Goal: Information Seeking & Learning: Learn about a topic

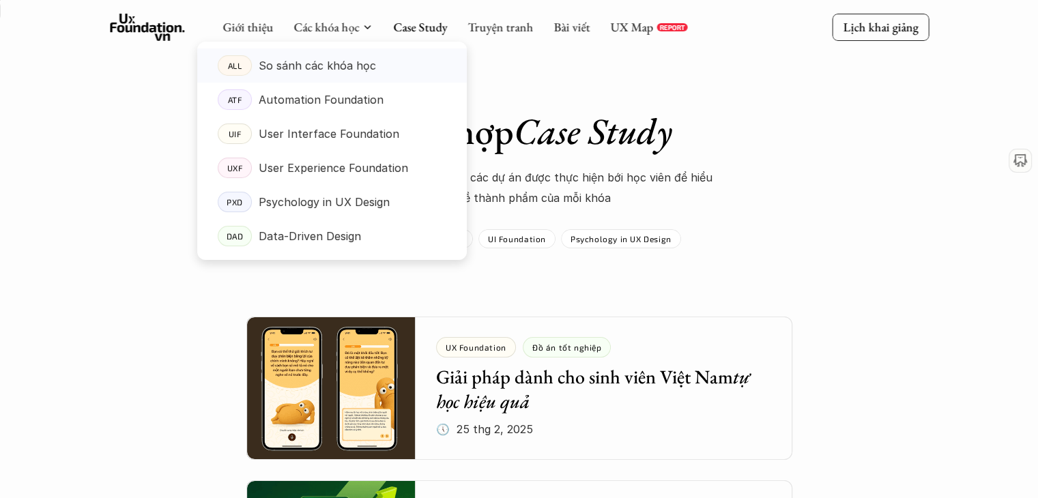
click at [317, 60] on p "So sánh các khóa học" at bounding box center [317, 65] width 117 height 20
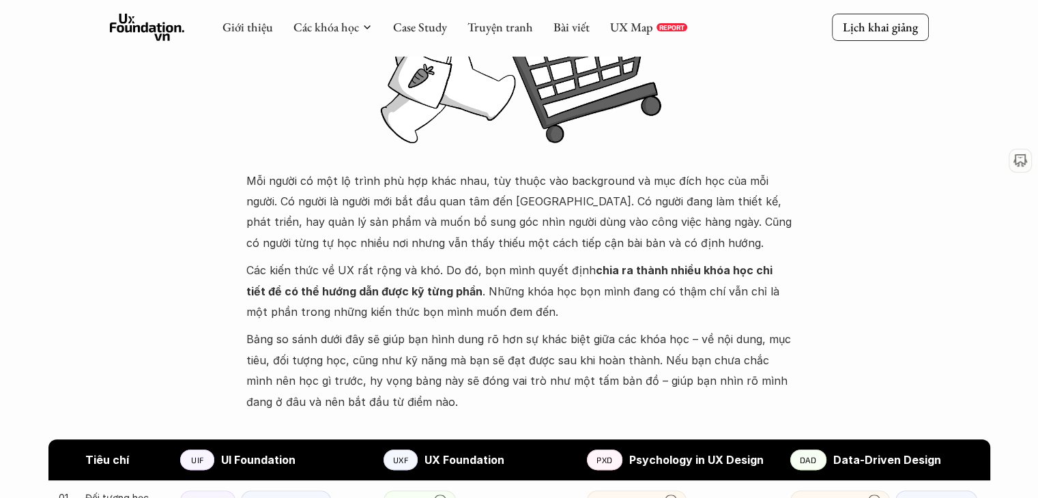
scroll to position [273, 0]
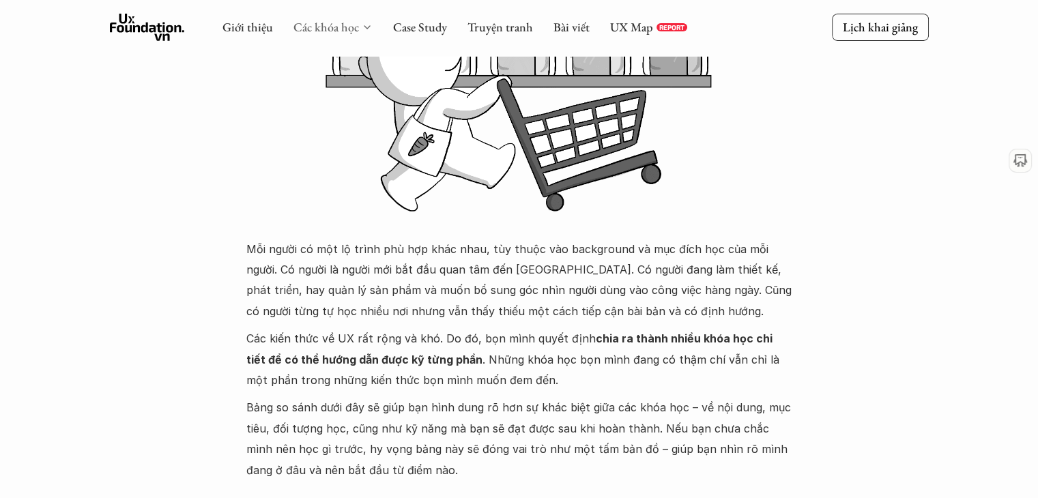
click at [309, 20] on link "Các khóa học" at bounding box center [326, 27] width 66 height 16
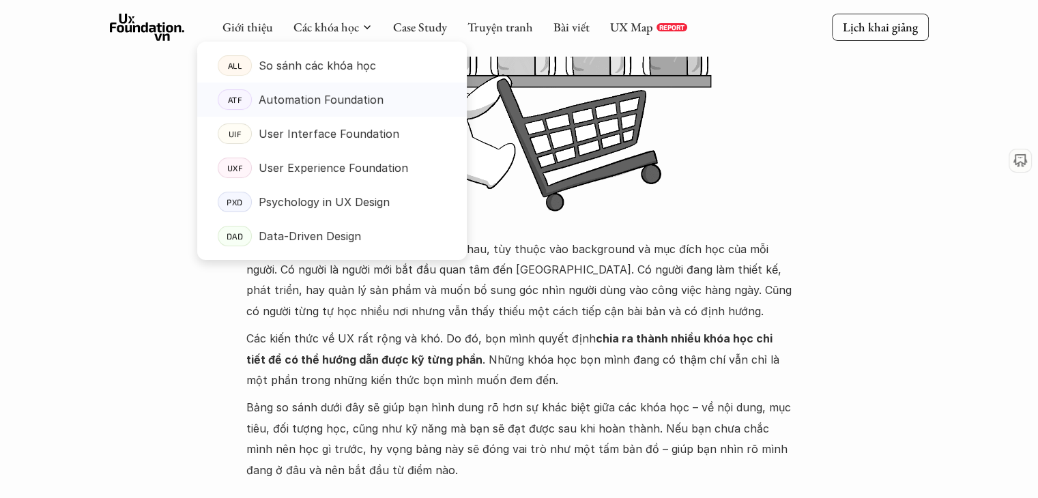
click at [286, 99] on p "Automation Foundation" at bounding box center [321, 99] width 125 height 20
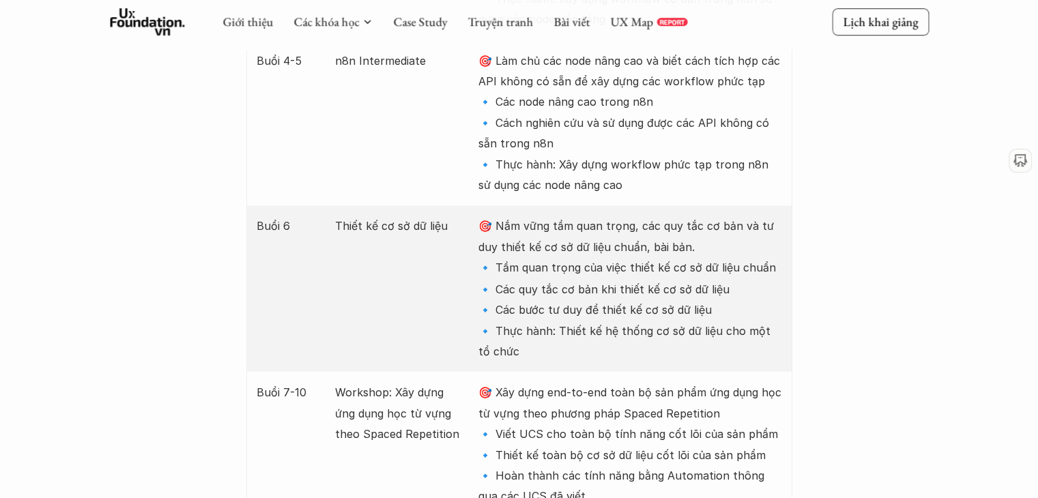
scroll to position [2456, 0]
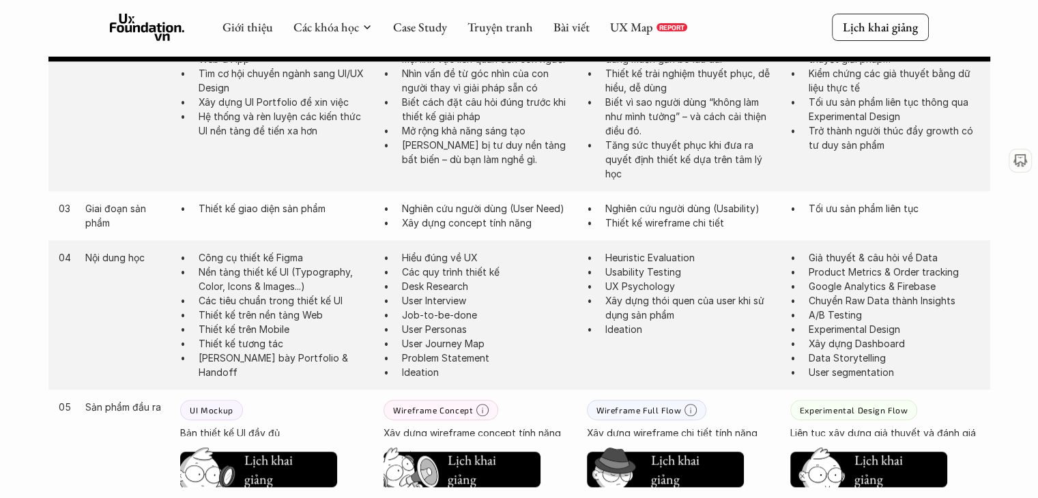
scroll to position [955, 0]
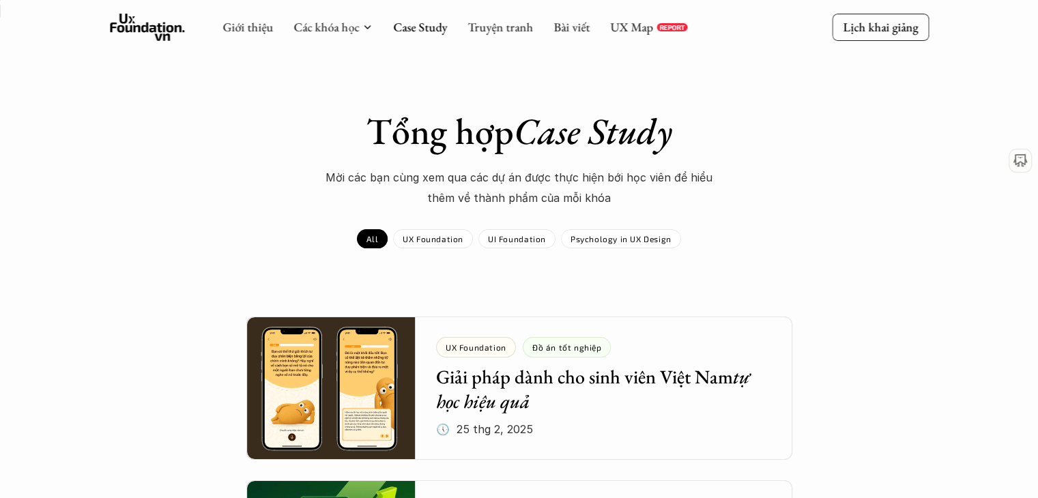
click at [189, 20] on div "Giới thiệu Các khóa học Case Study Truyện tranh Bài viết UX Map REPORT" at bounding box center [398, 27] width 577 height 27
click at [162, 36] on icon at bounding box center [147, 27] width 75 height 27
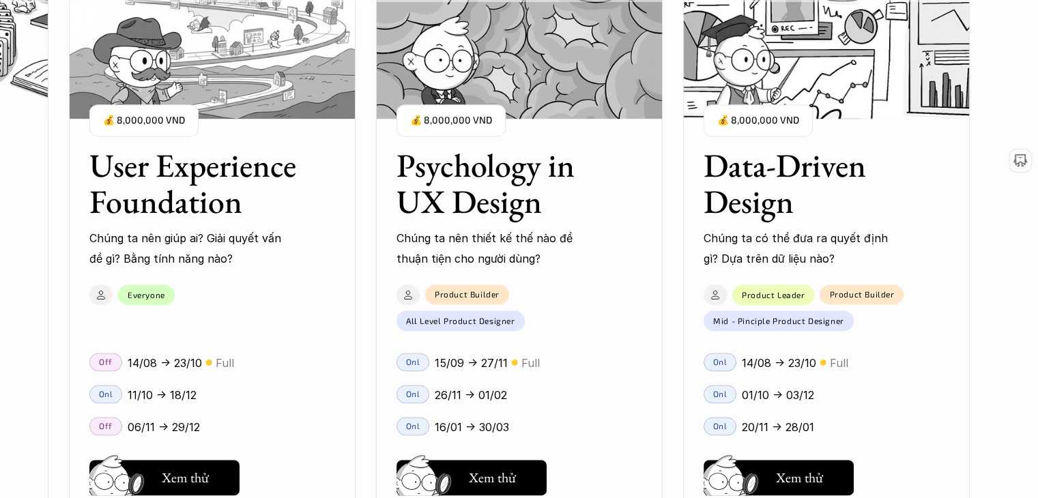
scroll to position [2252, 0]
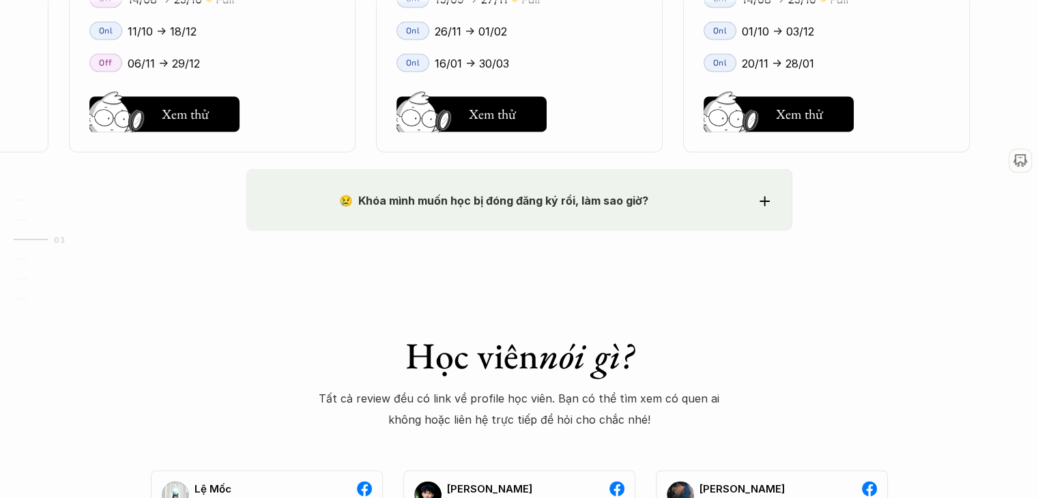
click at [674, 202] on p "😢 Khóa mình muốn học bị đóng đăng ký rồi, làm sao giờ?" at bounding box center [494, 200] width 451 height 20
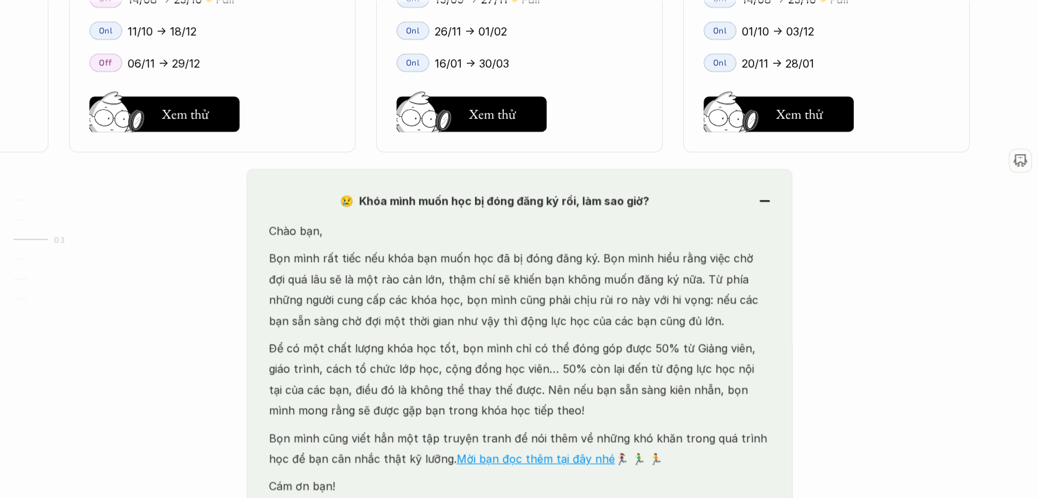
click at [674, 202] on p "😢 Khóa mình muốn học bị đóng đăng ký rồi, làm sao giờ?" at bounding box center [494, 200] width 451 height 20
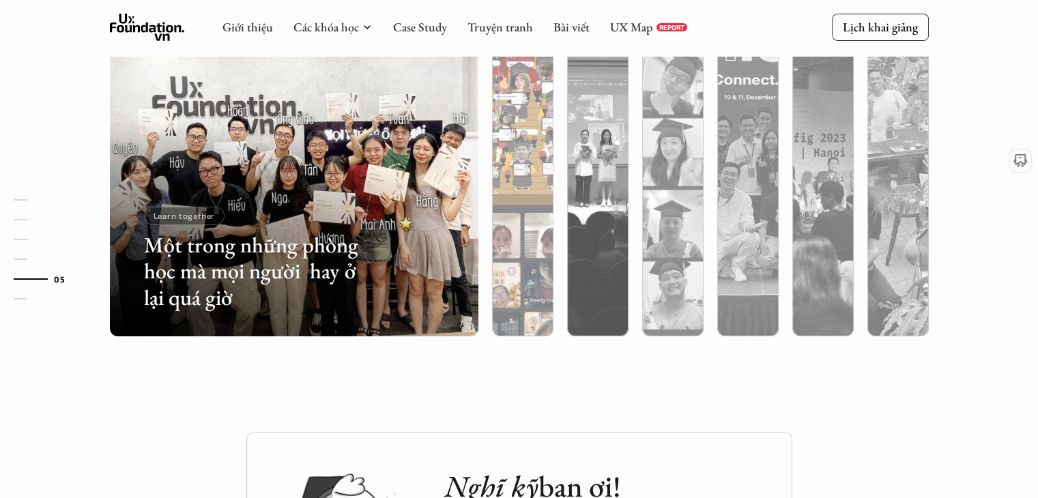
scroll to position [4298, 0]
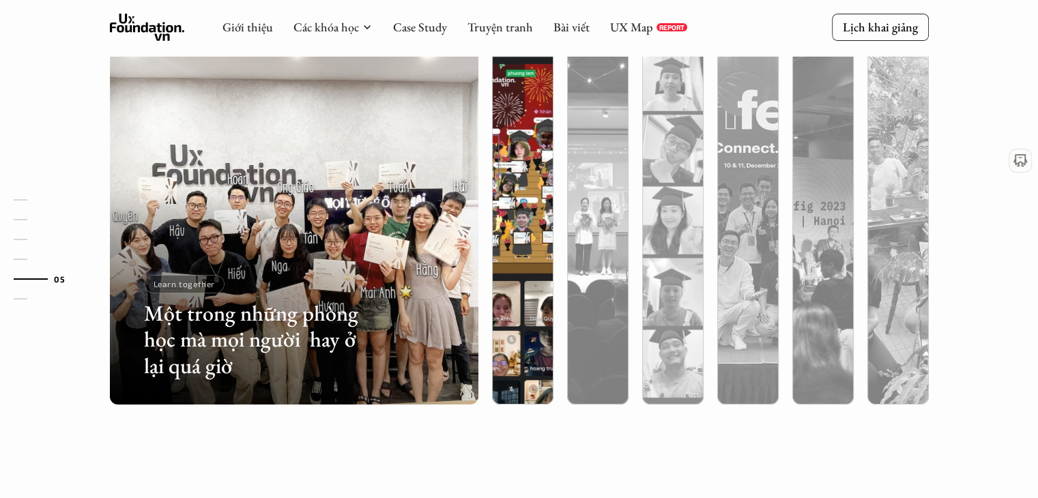
click at [521, 323] on div at bounding box center [522, 293] width 61 height 222
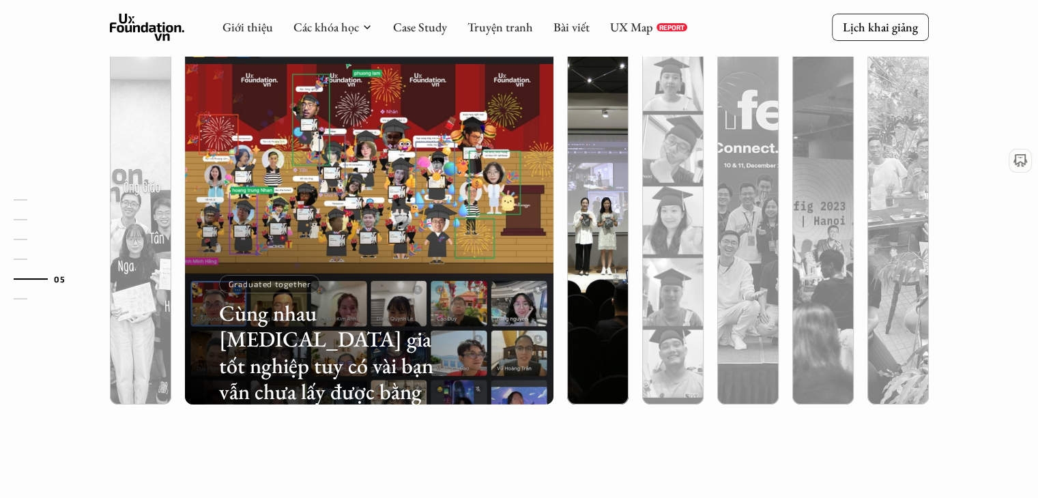
click at [614, 342] on div at bounding box center [711, 324] width 220 height 99
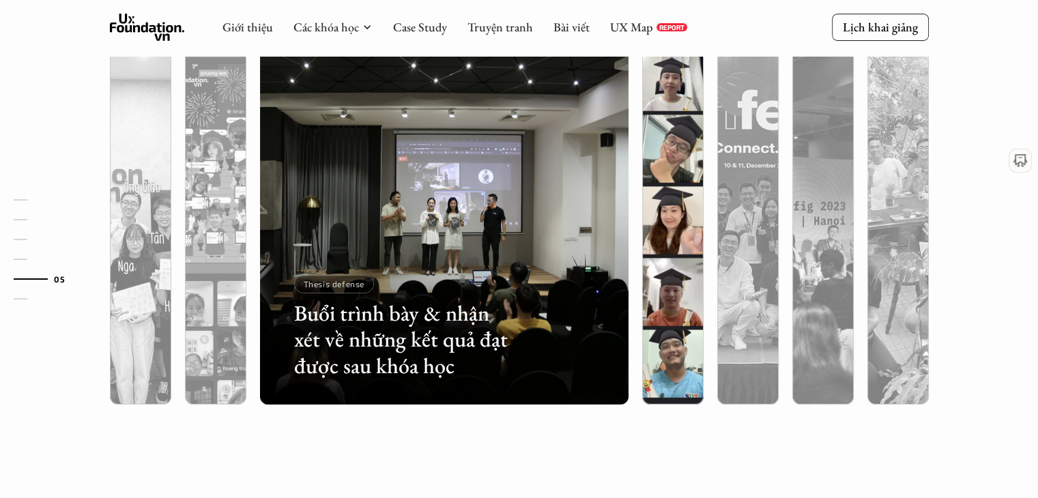
click at [676, 336] on div at bounding box center [786, 324] width 220 height 99
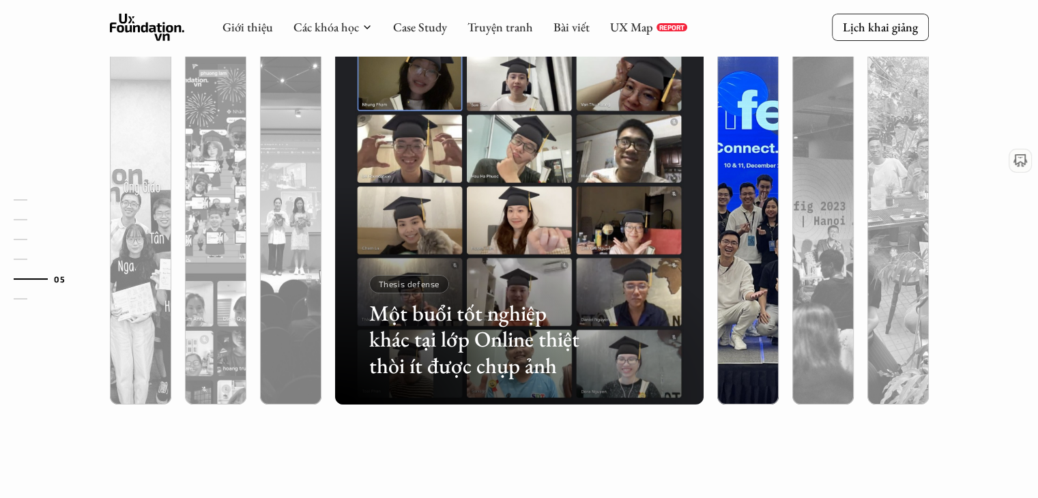
click at [717, 334] on div at bounding box center [747, 293] width 61 height 222
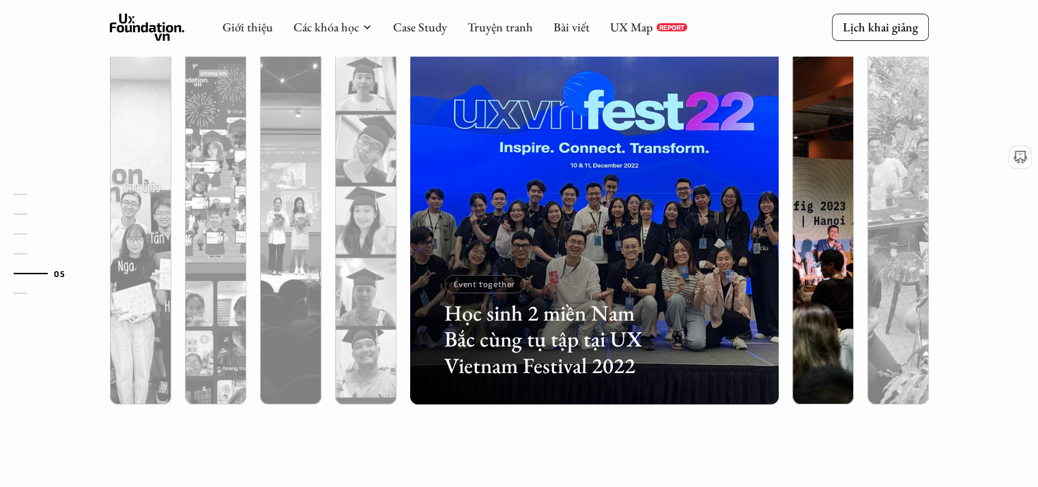
click at [791, 331] on img at bounding box center [822, 220] width 375 height 368
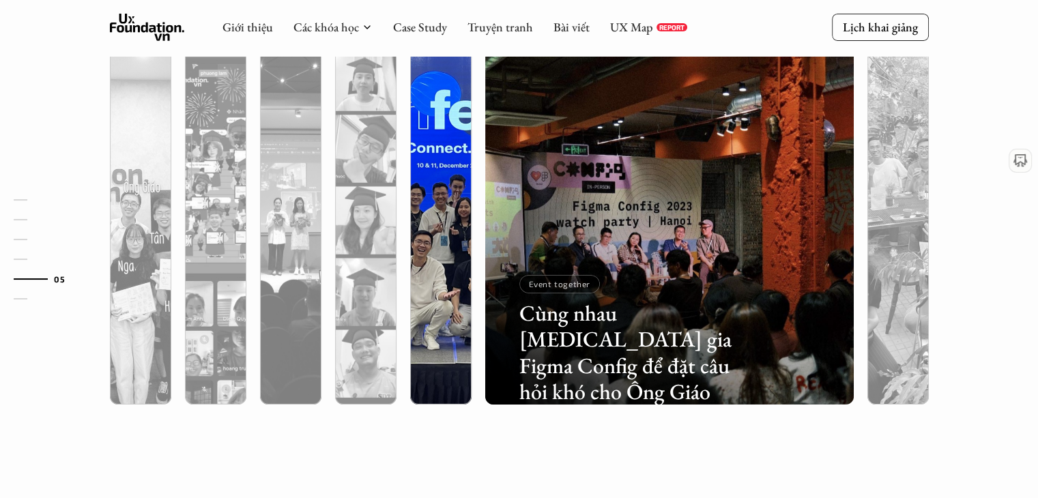
click at [443, 347] on div at bounding box center [440, 293] width 61 height 222
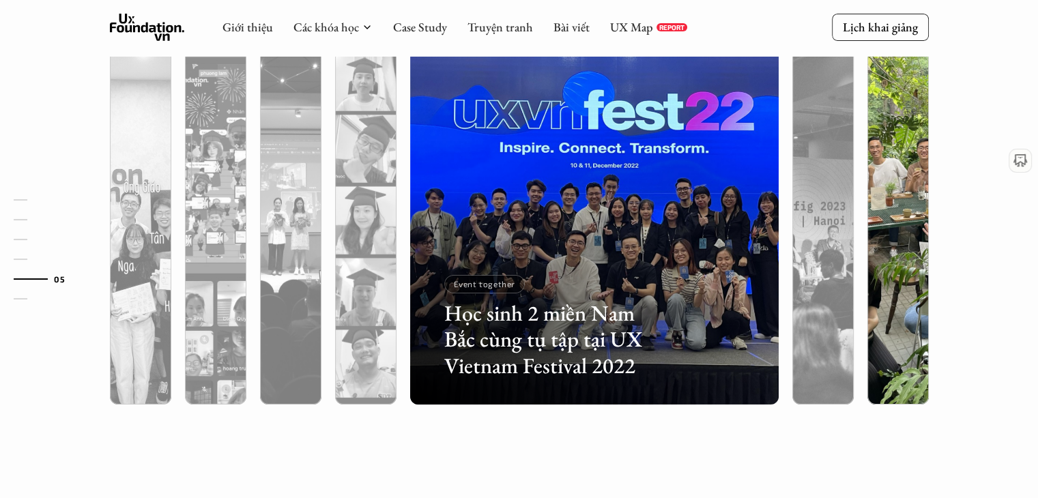
click at [888, 353] on div at bounding box center [897, 293] width 61 height 222
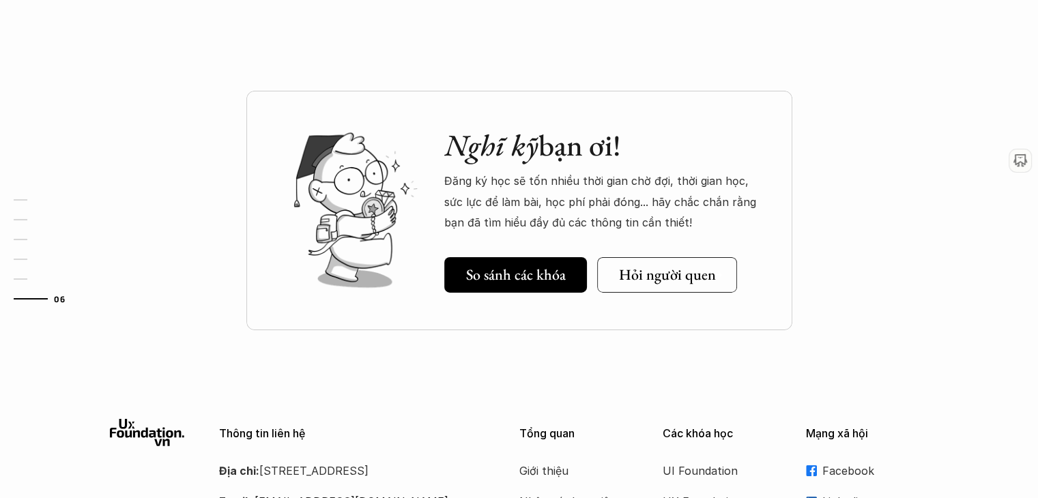
scroll to position [4571, 0]
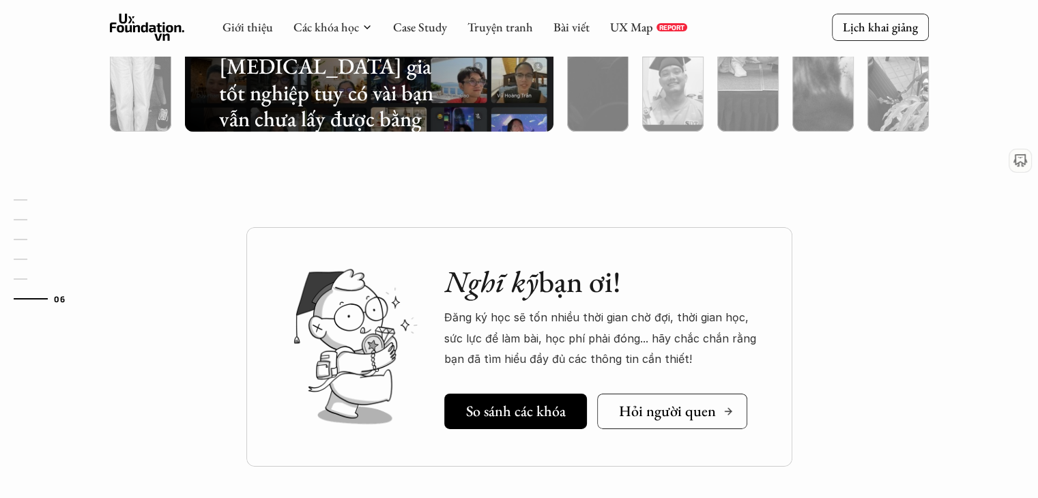
click at [629, 404] on h5 "Hỏi người quen" at bounding box center [666, 412] width 97 height 18
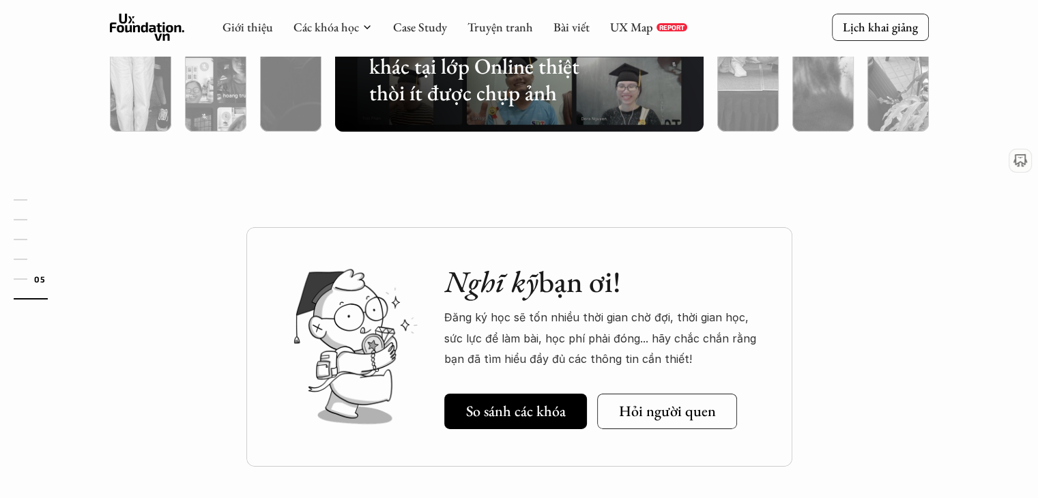
scroll to position [4367, 0]
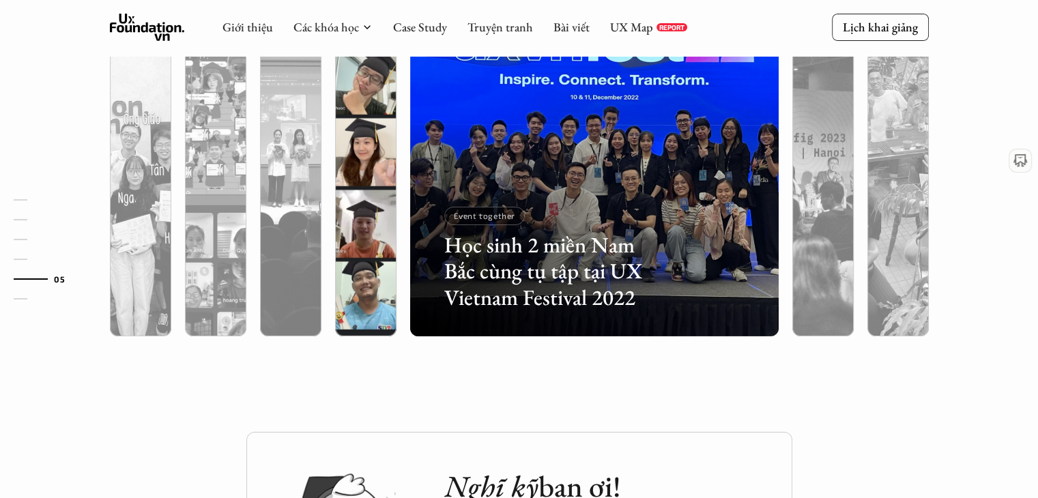
click at [350, 295] on div at bounding box center [365, 225] width 61 height 222
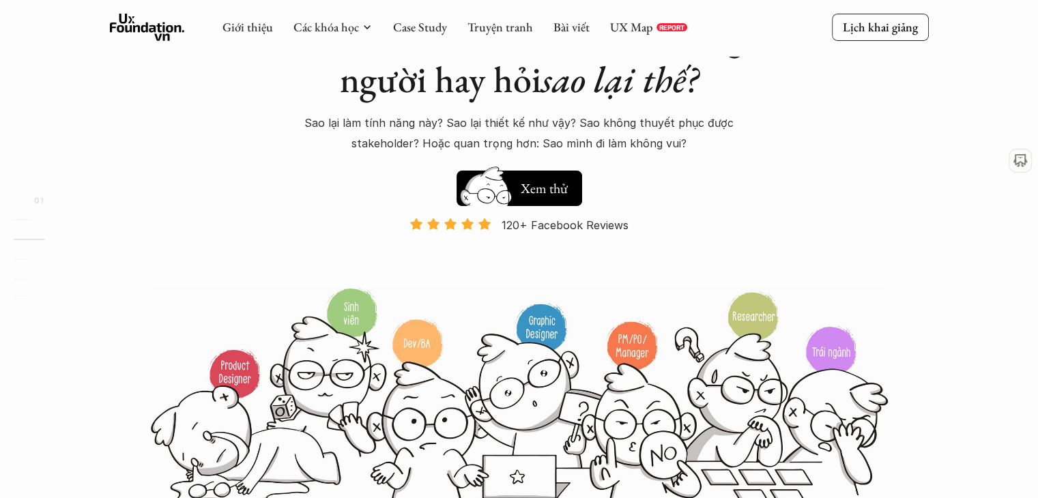
scroll to position [0, 0]
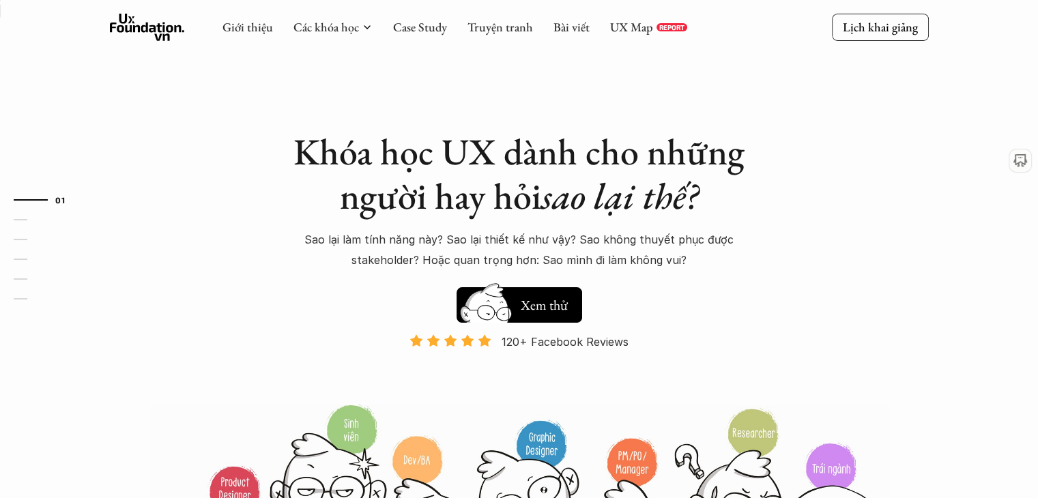
click at [622, 35] on div "Giới thiệu Các khóa học Case Study Truyện tranh Bài viết UX Map REPORT" at bounding box center [454, 27] width 465 height 27
click at [622, 26] on link "UX Map" at bounding box center [631, 27] width 43 height 16
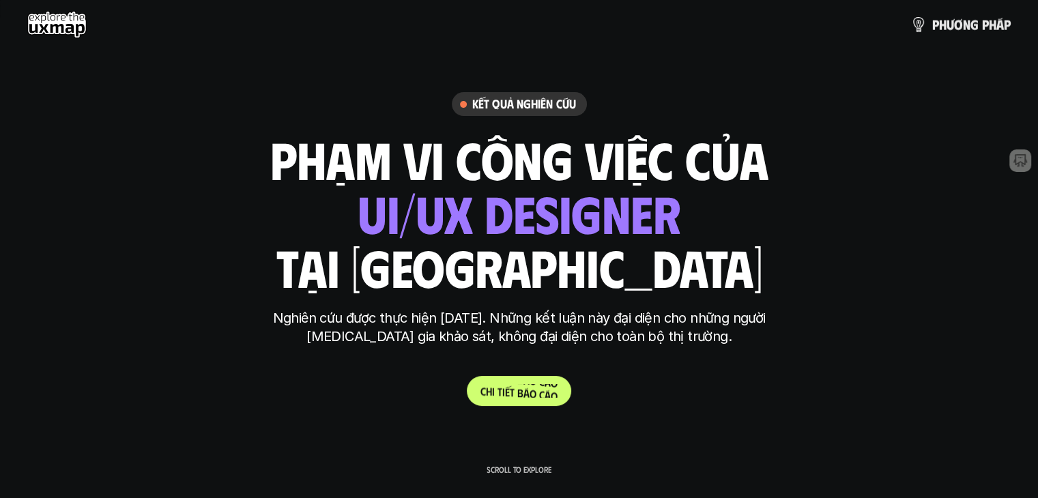
click at [526, 394] on p "C h i t i ế t b á o c á o" at bounding box center [518, 390] width 77 height 13
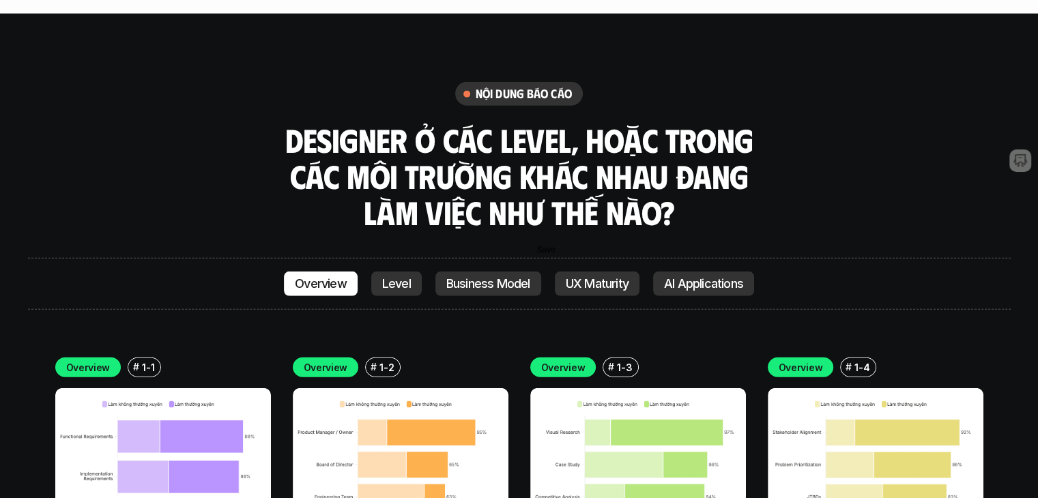
scroll to position [3936, 0]
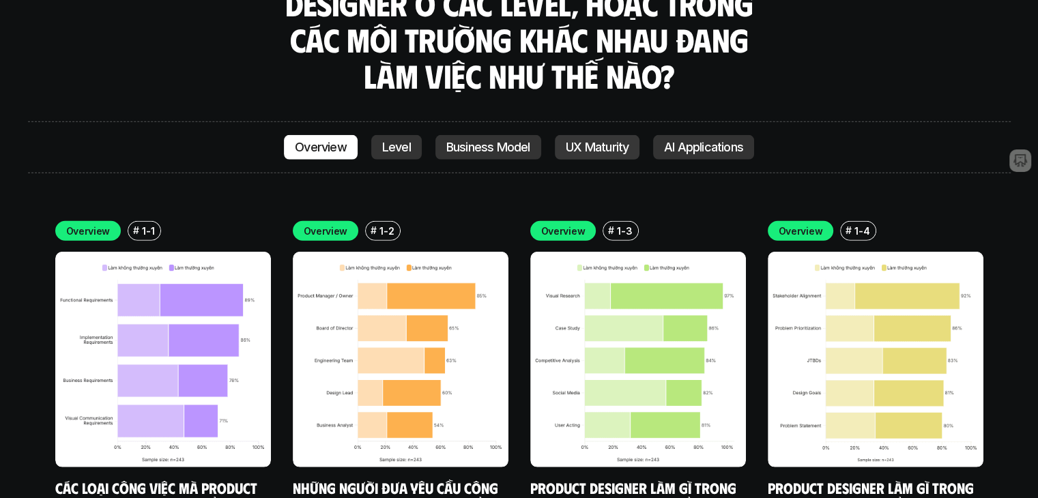
click at [589, 121] on div "Overview Level Business Model UX Maturity AI Applications" at bounding box center [519, 147] width 983 height 52
click at [599, 141] on p "UX Maturity" at bounding box center [597, 148] width 63 height 14
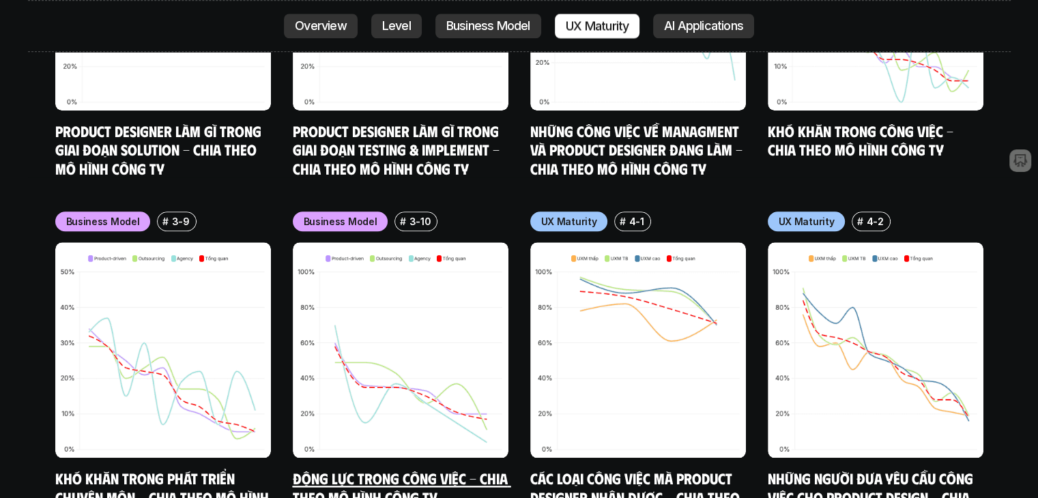
scroll to position [6311, 0]
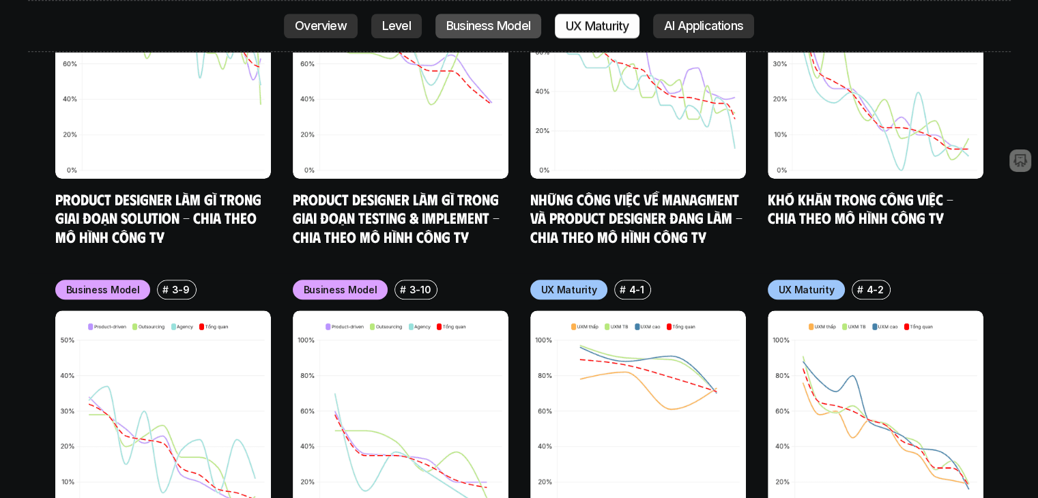
click at [476, 19] on p "Business Model" at bounding box center [488, 26] width 84 height 14
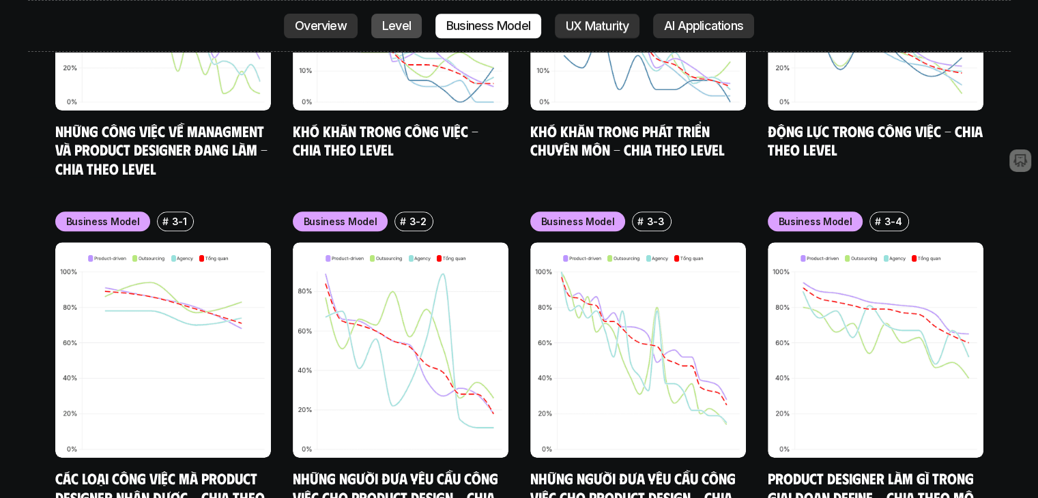
click at [385, 27] on link "Level" at bounding box center [396, 26] width 50 height 25
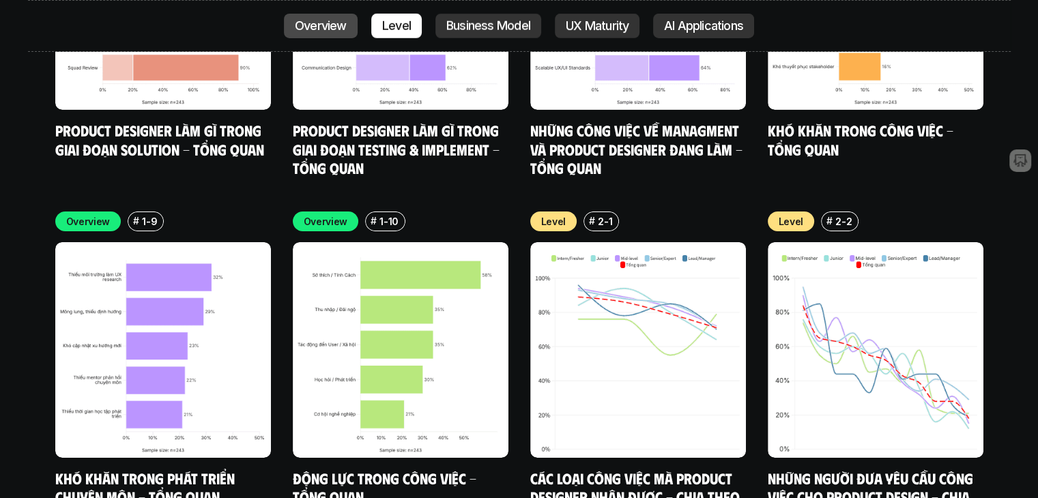
click at [306, 28] on p "Overview" at bounding box center [321, 26] width 52 height 14
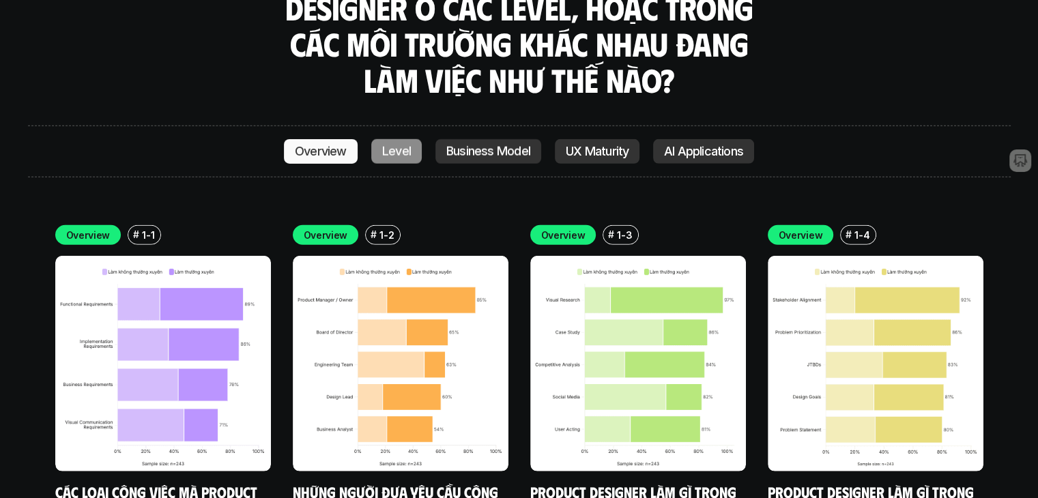
click at [384, 139] on link "Level" at bounding box center [396, 151] width 50 height 25
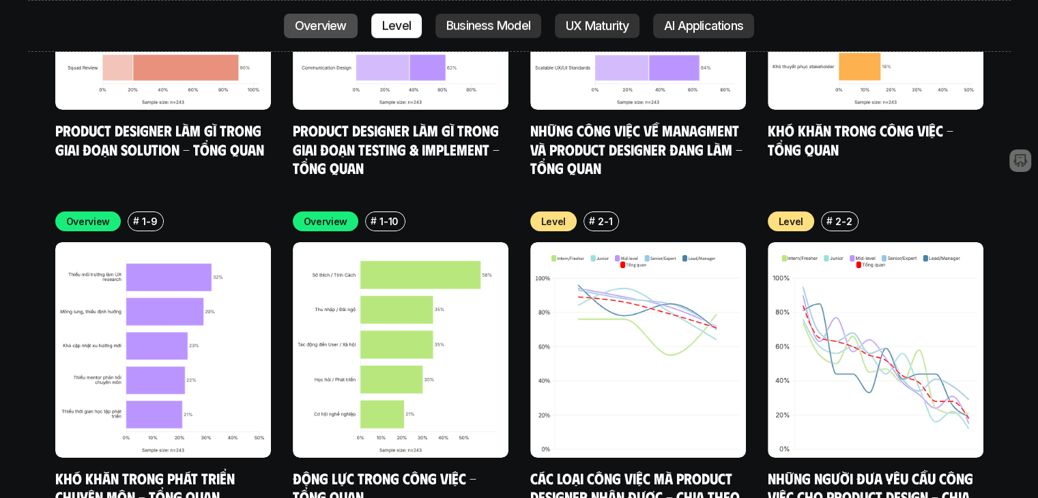
click at [358, 20] on link "Overview" at bounding box center [321, 26] width 74 height 25
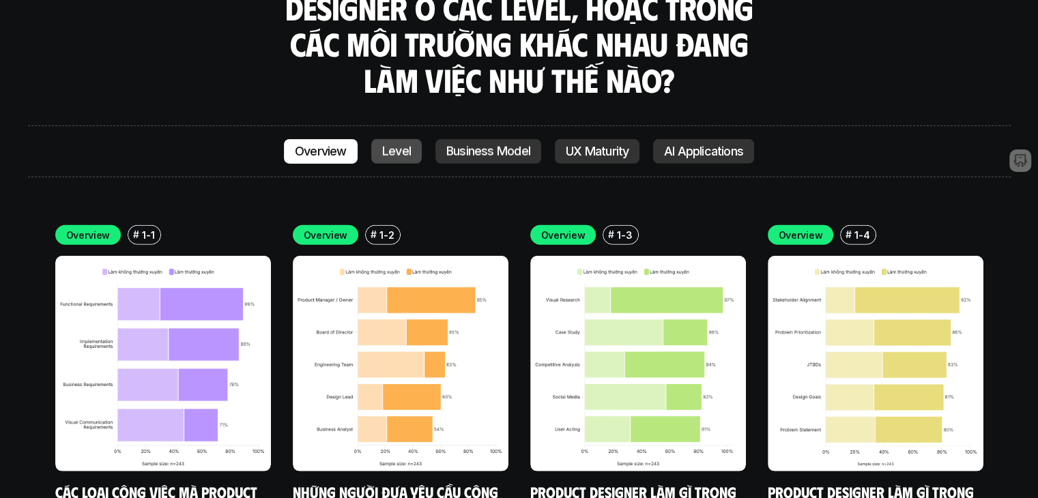
click at [405, 145] on p "Level" at bounding box center [396, 152] width 29 height 14
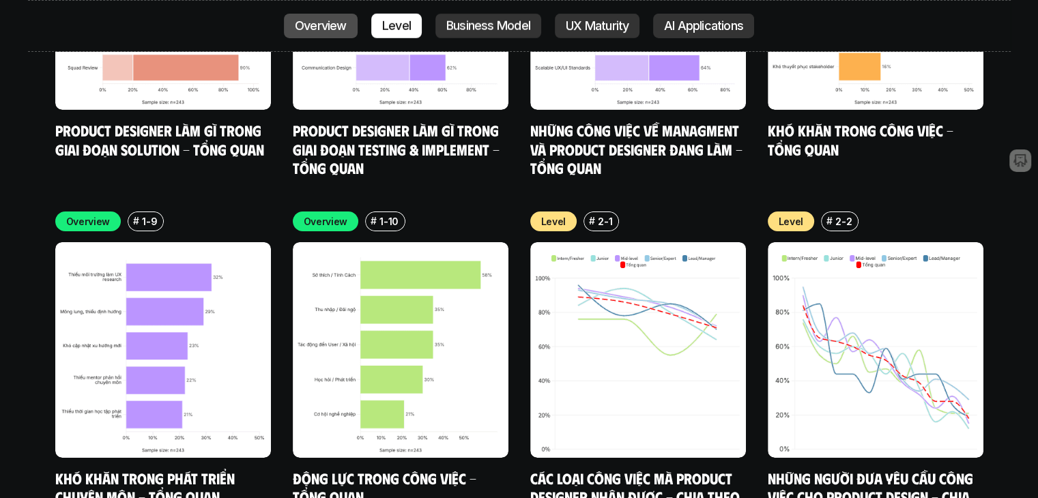
click at [358, 17] on link "Overview" at bounding box center [321, 26] width 74 height 25
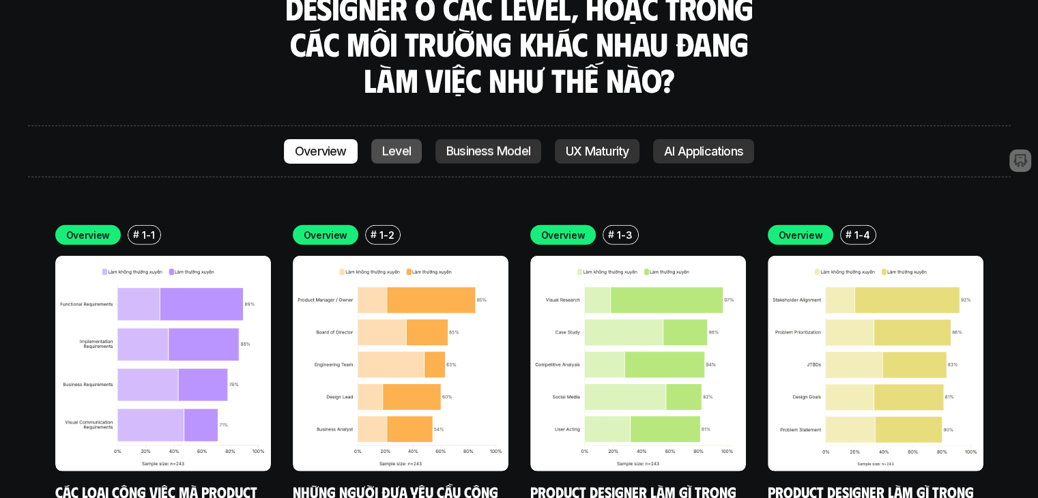
click at [383, 139] on link "Level" at bounding box center [396, 151] width 50 height 25
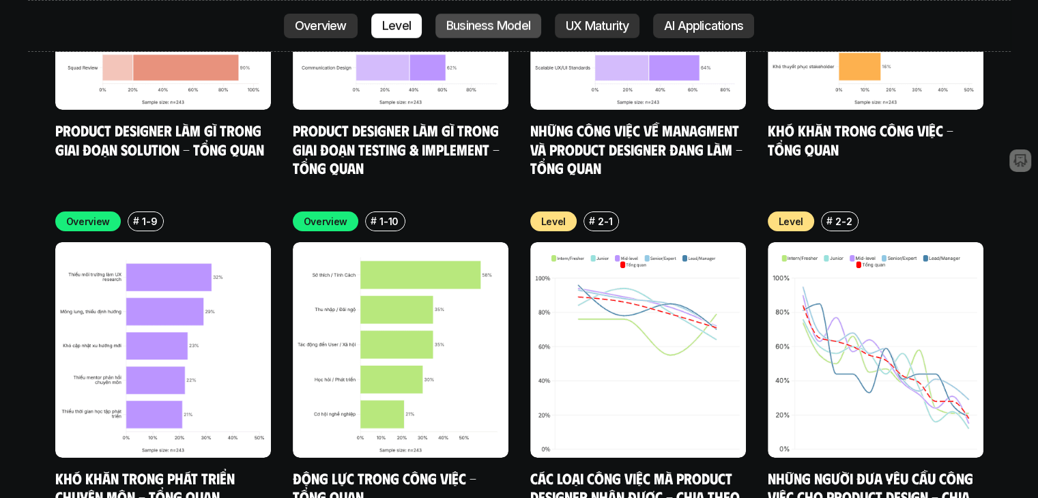
click at [469, 31] on p "Business Model" at bounding box center [488, 26] width 84 height 14
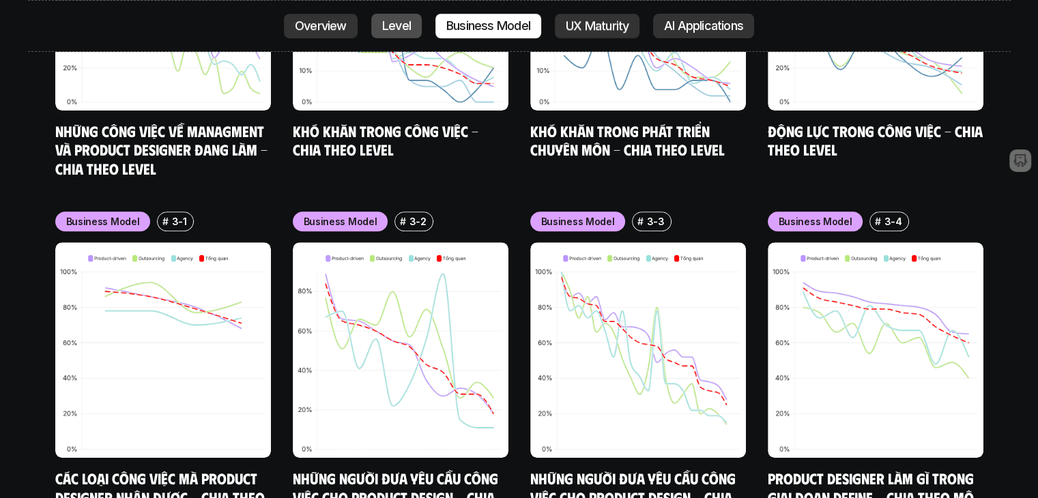
click at [419, 18] on link "Level" at bounding box center [396, 26] width 50 height 25
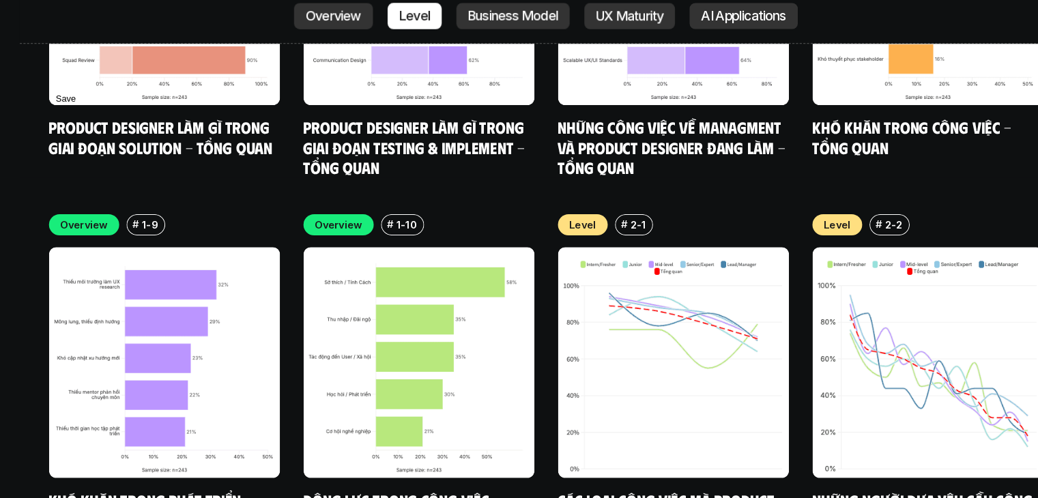
scroll to position [4641, 0]
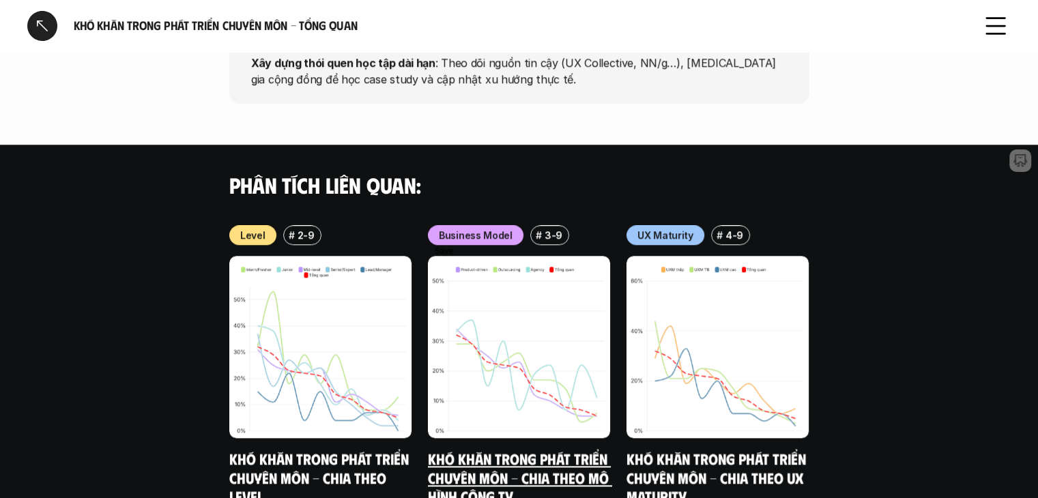
scroll to position [1356, 0]
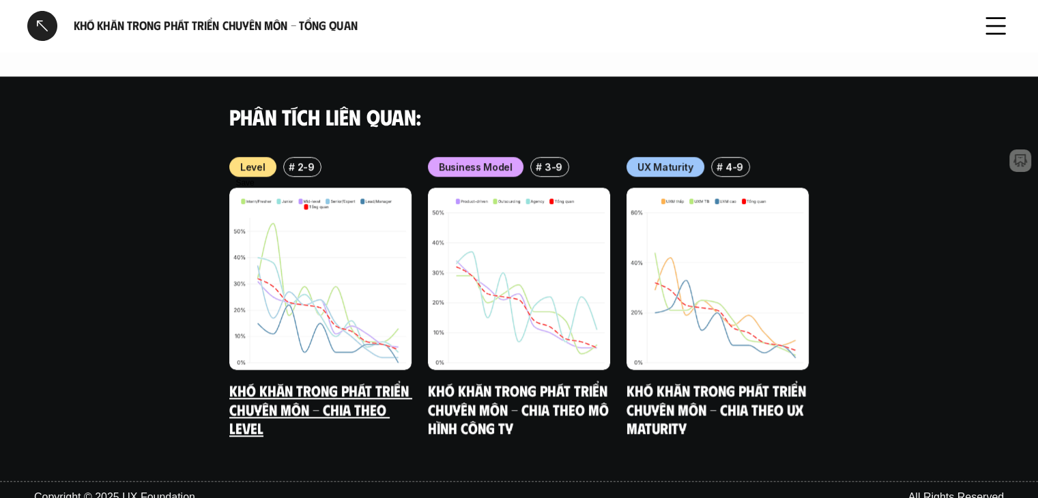
click at [319, 312] on img at bounding box center [320, 279] width 182 height 182
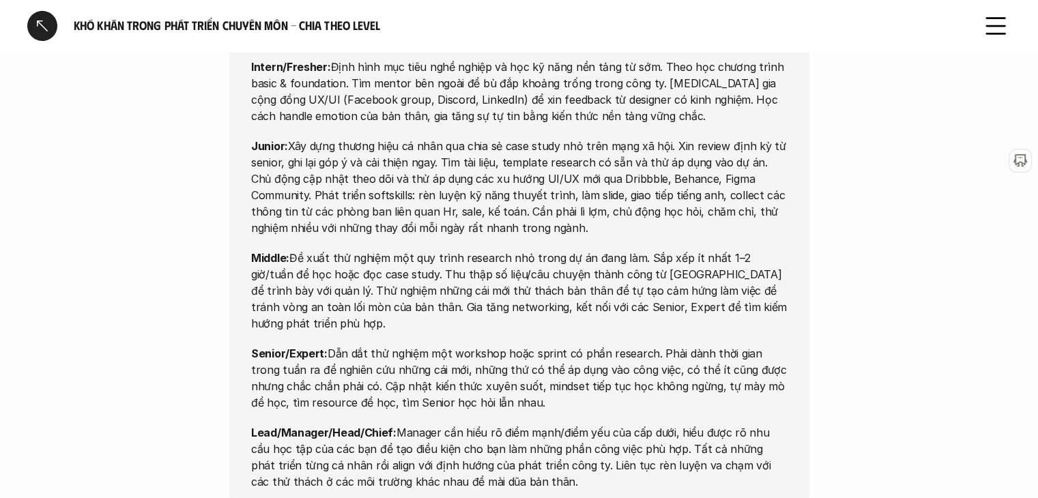
scroll to position [4571, 0]
